Goal: Task Accomplishment & Management: Use online tool/utility

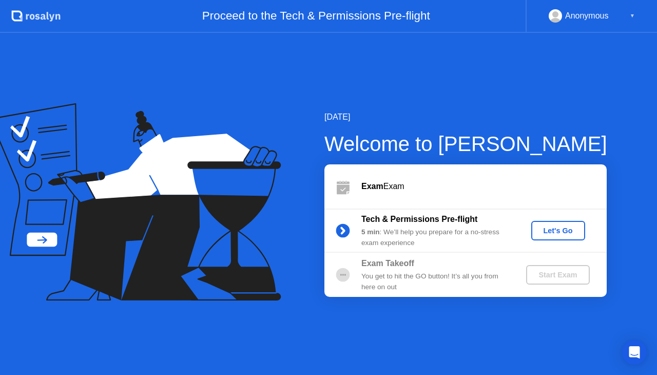
click at [562, 231] on div "Let's Go" at bounding box center [559, 230] width 46 height 8
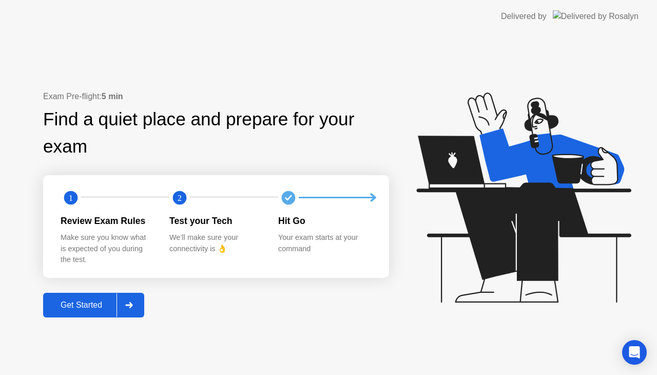
click at [88, 303] on div "Get Started" at bounding box center [81, 304] width 70 height 9
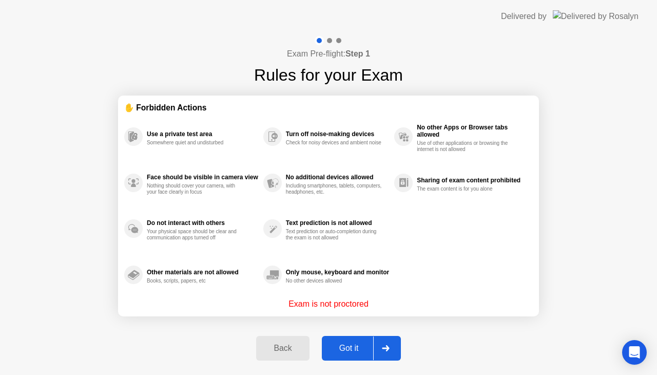
click at [351, 349] on div "Got it" at bounding box center [349, 348] width 48 height 9
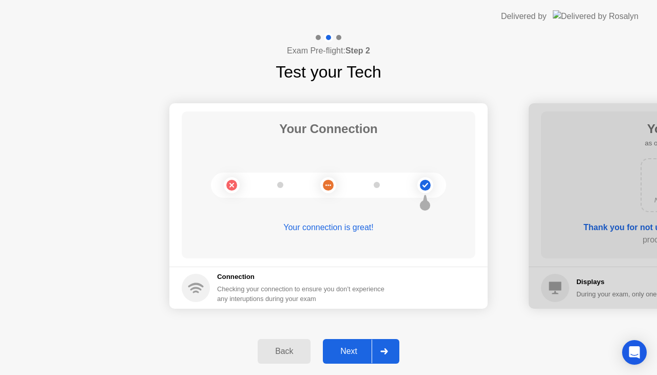
click at [357, 341] on button "Next" at bounding box center [361, 351] width 77 height 25
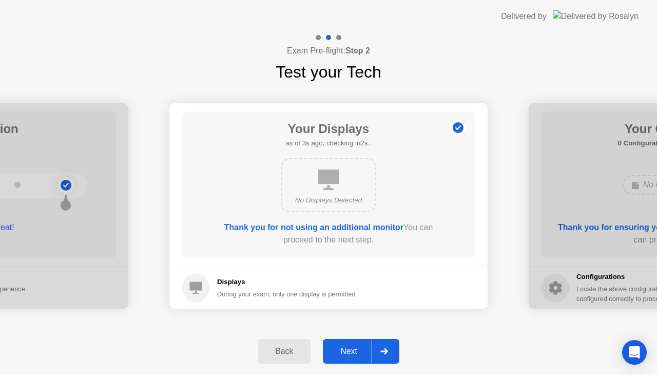
click at [347, 357] on button "Next" at bounding box center [361, 351] width 77 height 25
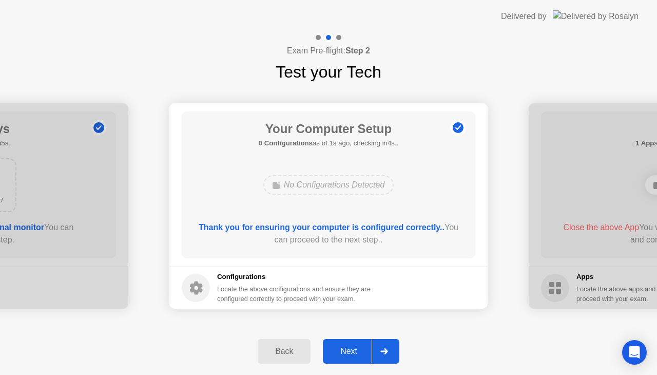
click at [347, 357] on button "Next" at bounding box center [361, 351] width 77 height 25
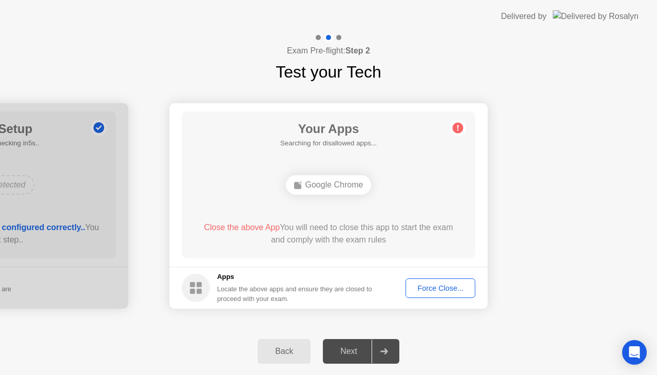
click at [434, 291] on div "Force Close..." at bounding box center [440, 288] width 63 height 8
click at [418, 284] on div "Force Close..." at bounding box center [440, 288] width 63 height 8
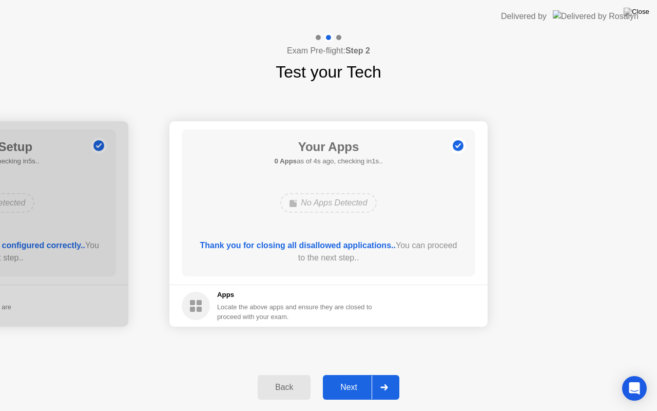
click at [356, 374] on button "Next" at bounding box center [361, 387] width 77 height 25
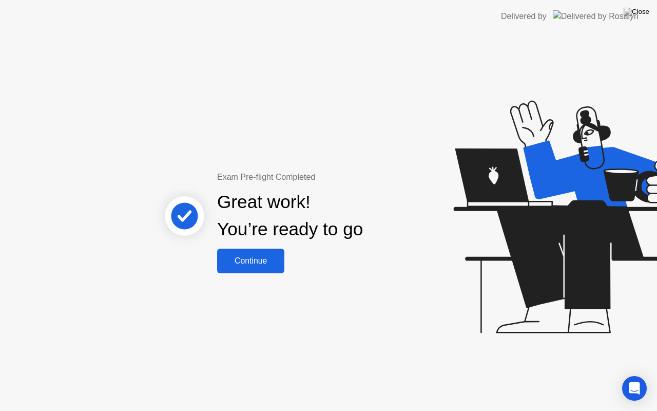
click at [263, 256] on div "Continue" at bounding box center [250, 260] width 61 height 9
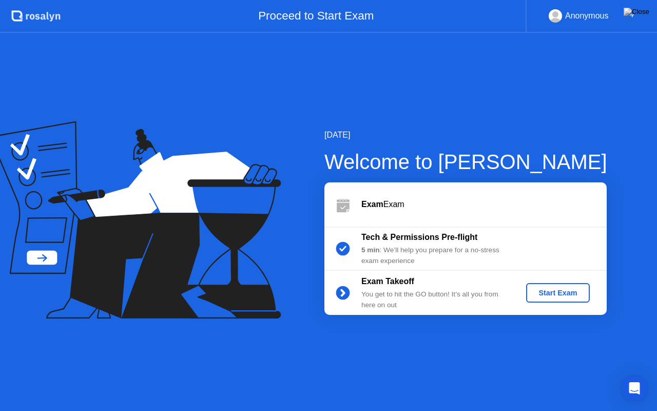
click at [560, 289] on div "Start Exam" at bounding box center [557, 293] width 55 height 8
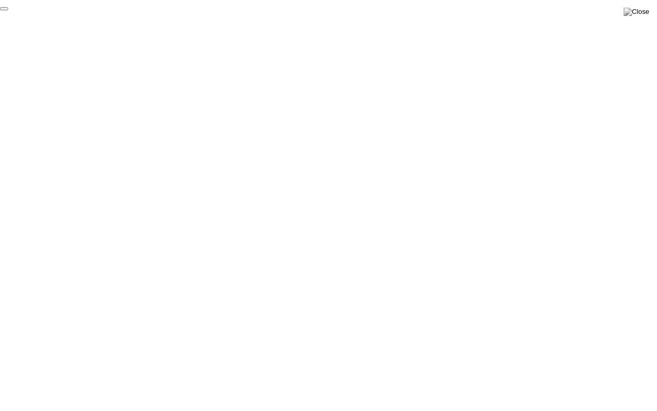
click div "End Proctoring Session"
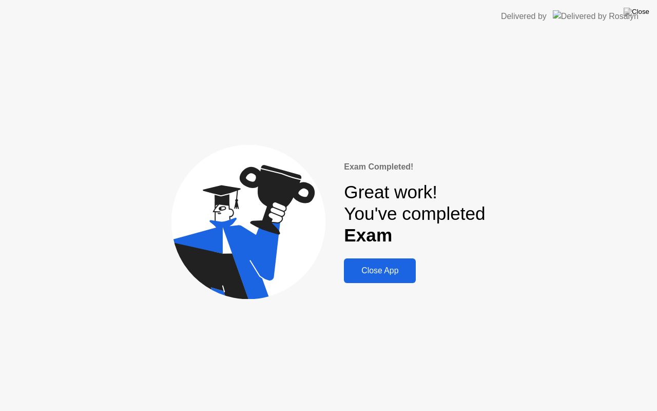
click at [379, 272] on div "Close App" at bounding box center [380, 270] width 66 height 9
